Goal: Transaction & Acquisition: Purchase product/service

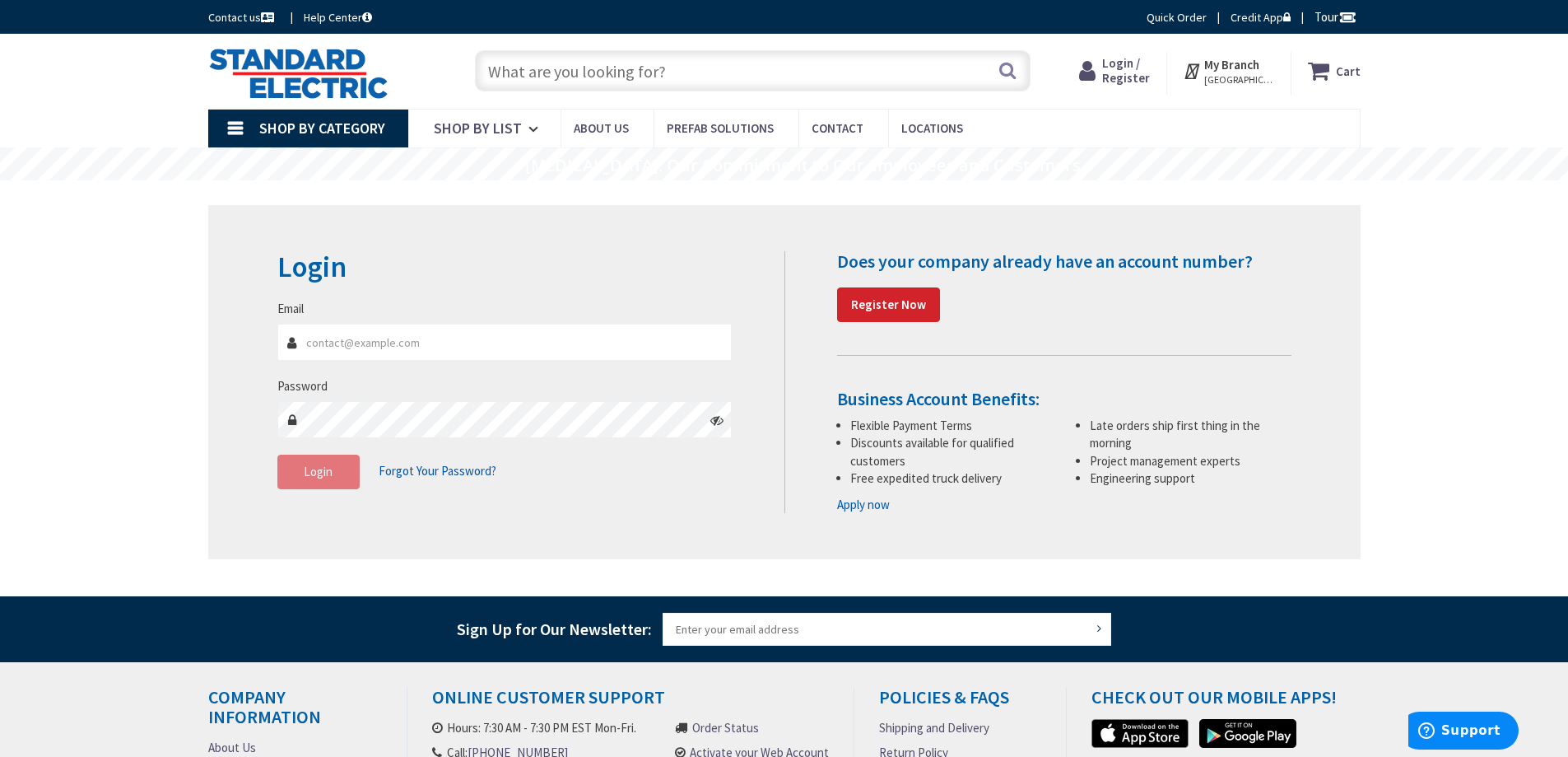
type input "SDION@esihvac.com"
click at [319, 478] on span "Login" at bounding box center [318, 471] width 28 height 16
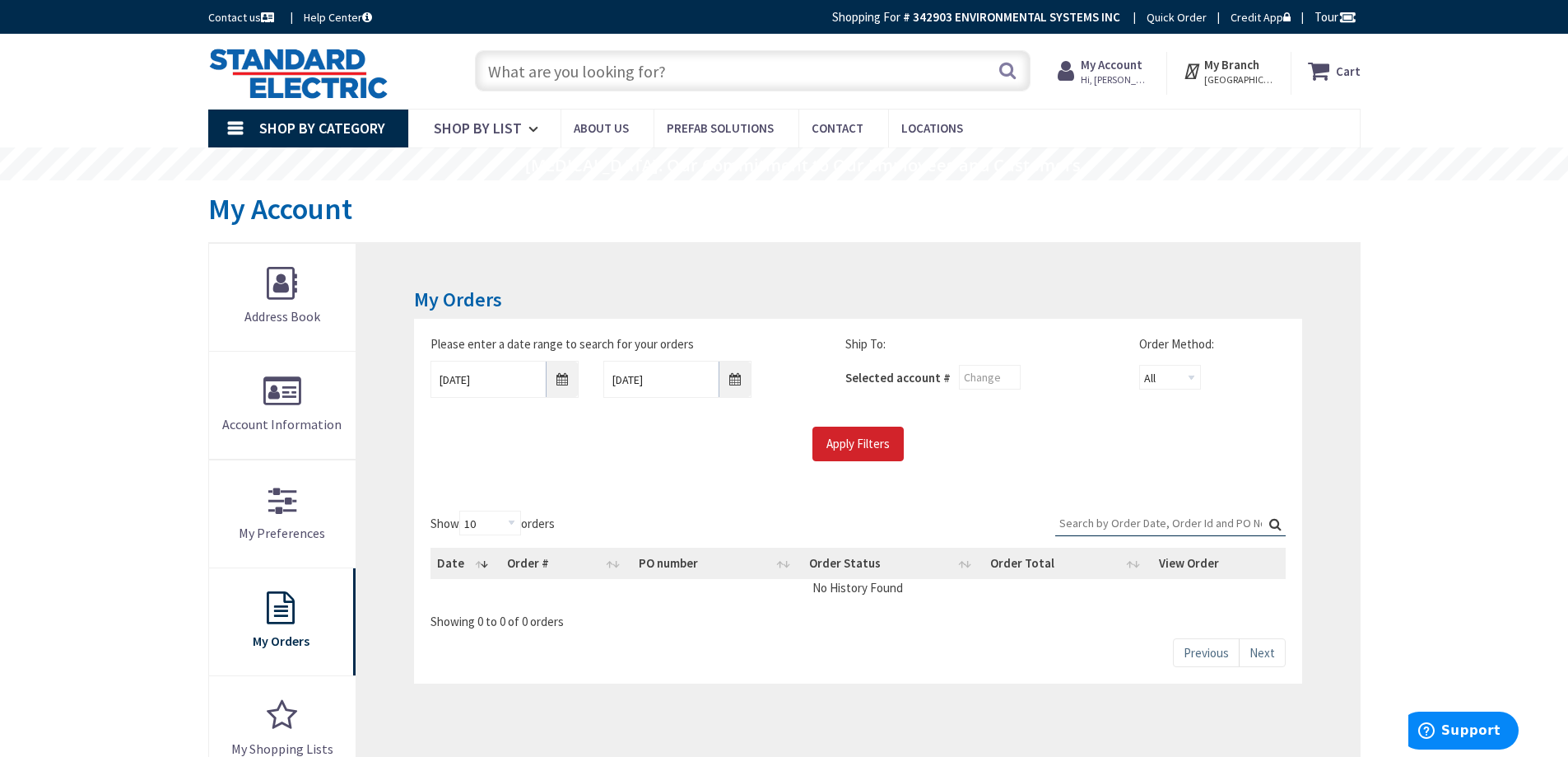
click at [561, 73] on input "text" at bounding box center [753, 71] width 555 height 41
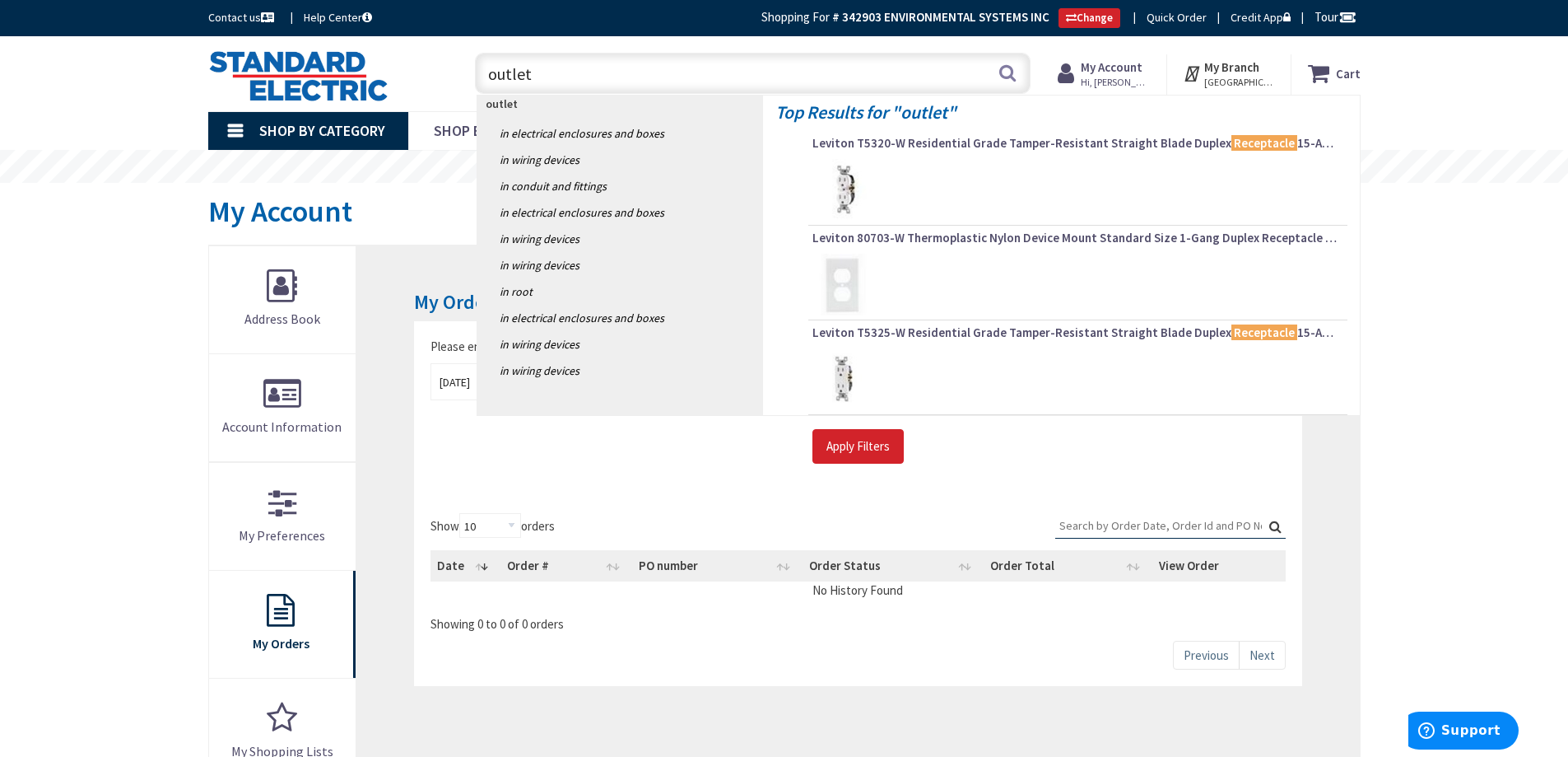
type input "outlet"
click at [847, 188] on img at bounding box center [843, 189] width 62 height 62
